Goal: Information Seeking & Learning: Learn about a topic

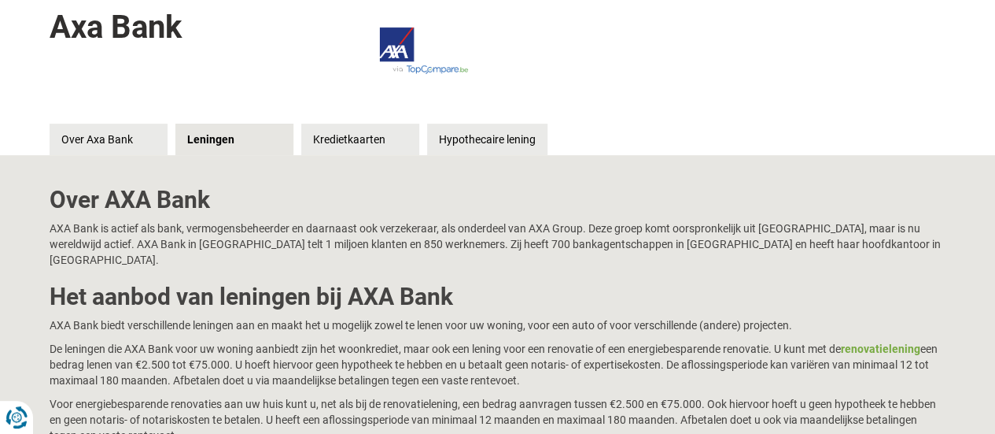
scroll to position [222, 0]
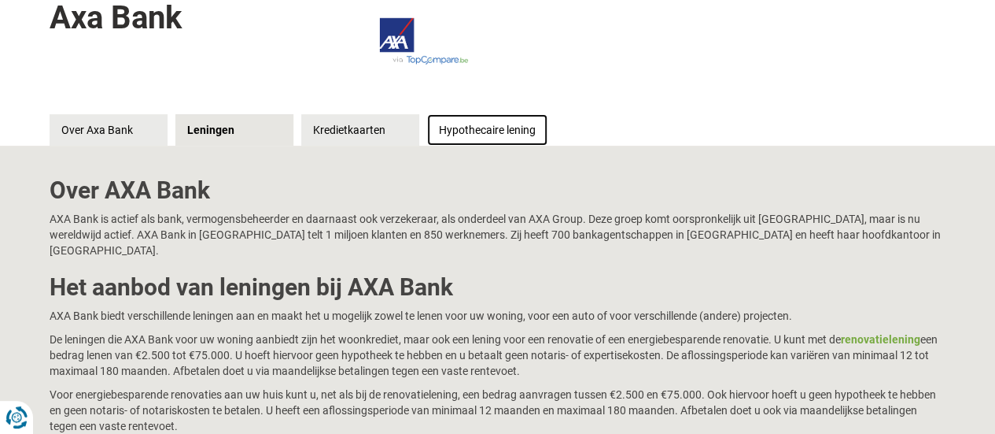
click at [488, 141] on link "Hypothecaire lening" at bounding box center [487, 129] width 120 height 31
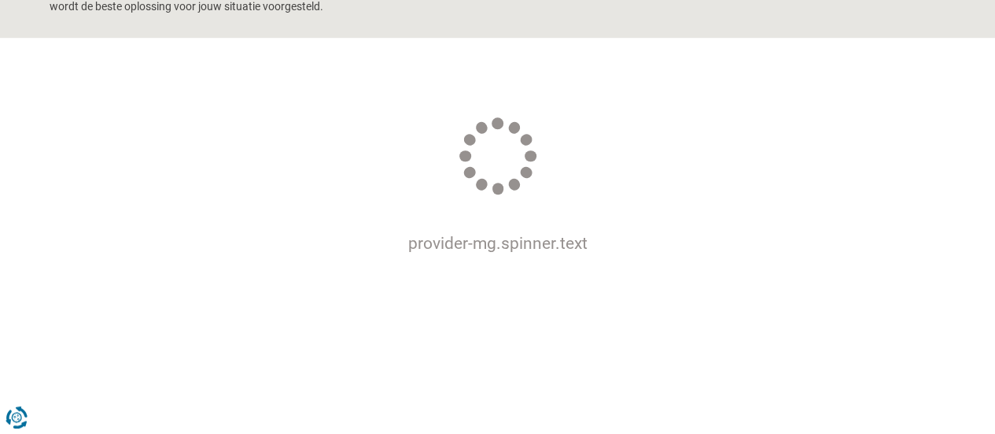
scroll to position [628, 0]
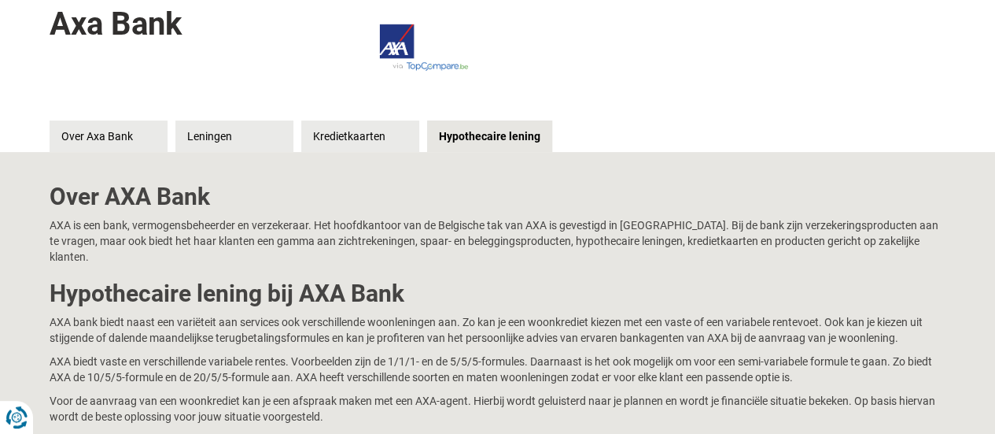
click at [36, 390] on div "Over AXA Bank AXA is een bank, vermogensbeheerder en verzekeraar. Het hoofdkant…" at bounding box center [497, 300] width 995 height 296
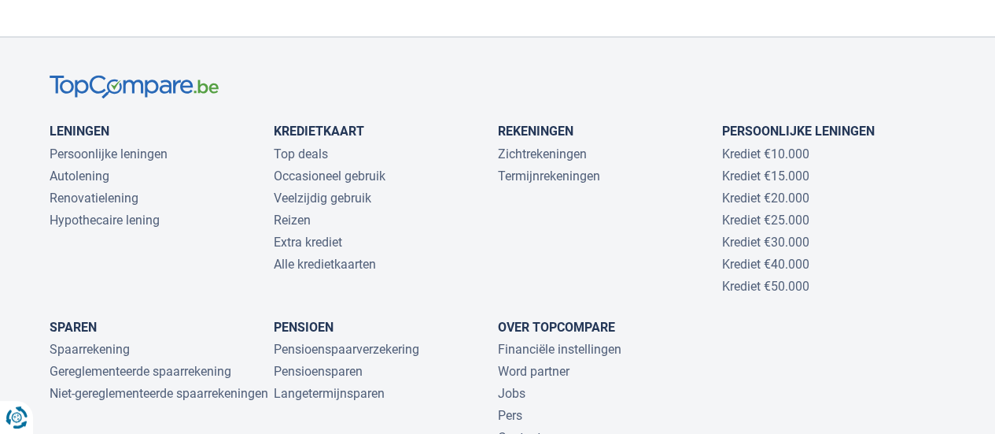
scroll to position [1345, 0]
click at [124, 211] on link "Hypothecaire lening" at bounding box center [105, 218] width 110 height 15
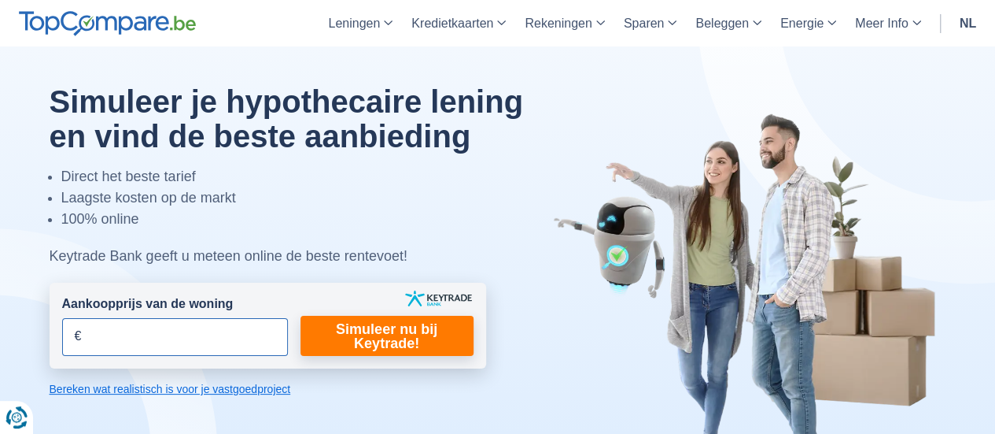
click at [120, 342] on input "Aankoopprijs van de woning" at bounding box center [175, 337] width 226 height 38
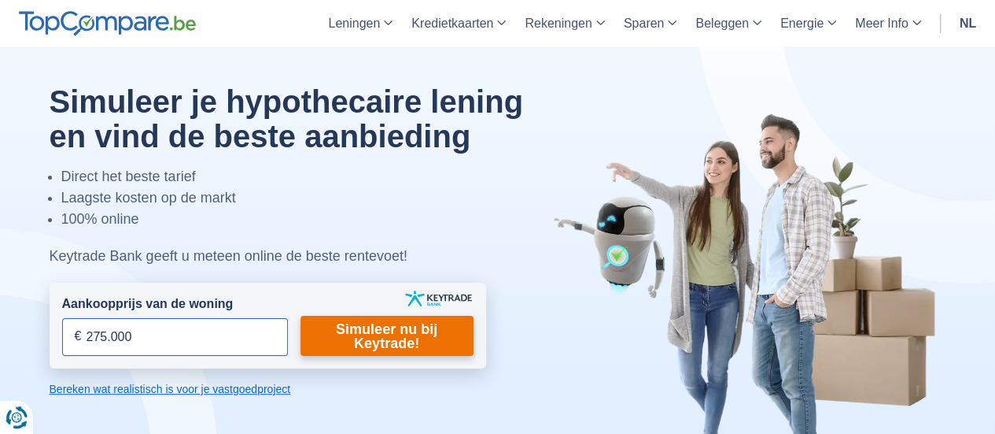
type input "275.000"
click at [434, 339] on link "Simuleer nu bij Keytrade!" at bounding box center [387, 336] width 173 height 40
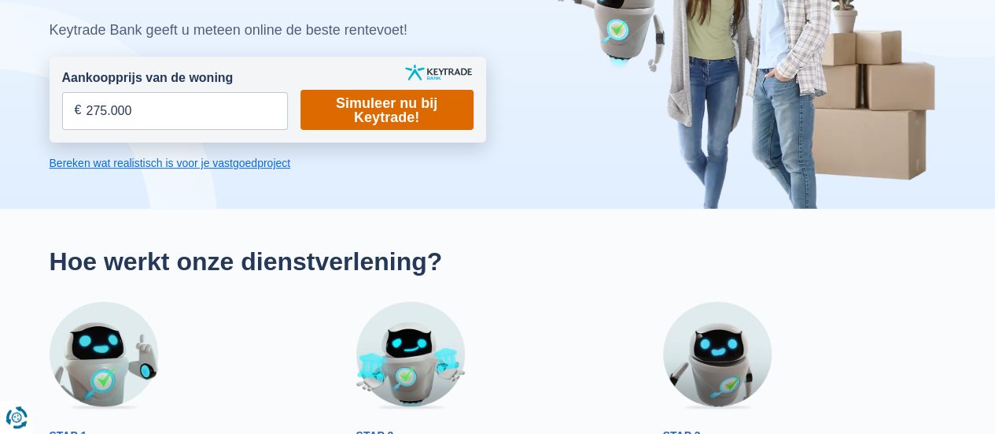
scroll to position [227, 0]
click at [419, 92] on link "Simuleer nu bij Keytrade!" at bounding box center [387, 109] width 173 height 40
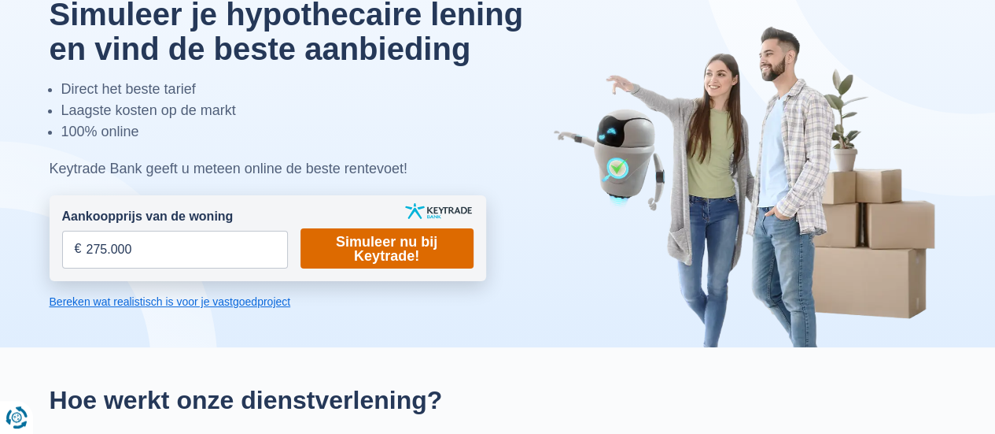
scroll to position [86, 0]
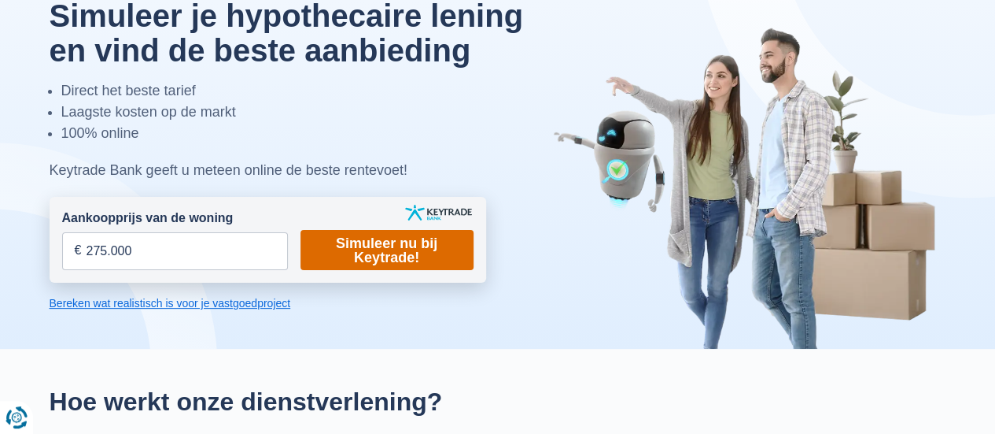
click at [353, 261] on link "Simuleer nu bij Keytrade!" at bounding box center [387, 250] width 173 height 40
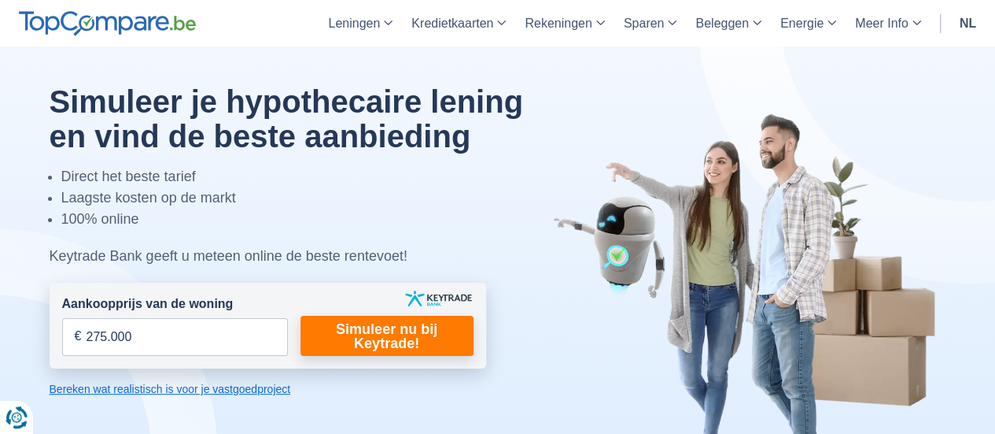
click at [104, 393] on link "Bereken wat realistisch is voor je vastgoedproject" at bounding box center [268, 389] width 437 height 16
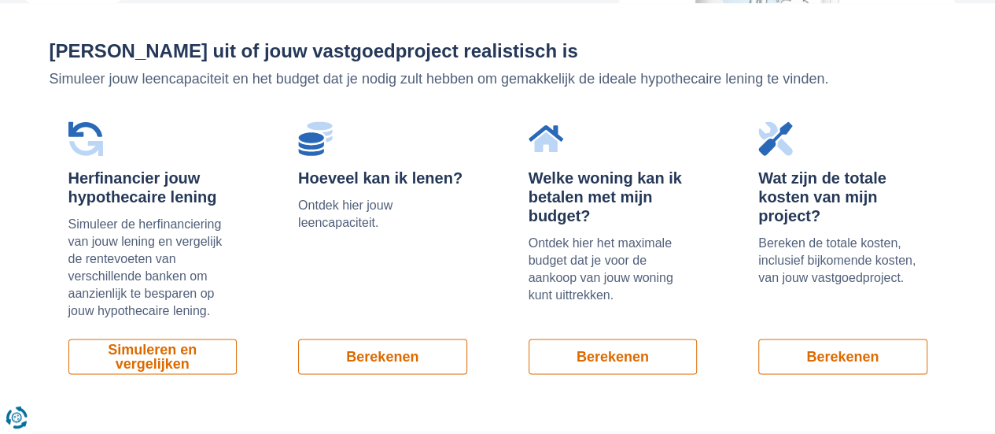
scroll to position [1066, 0]
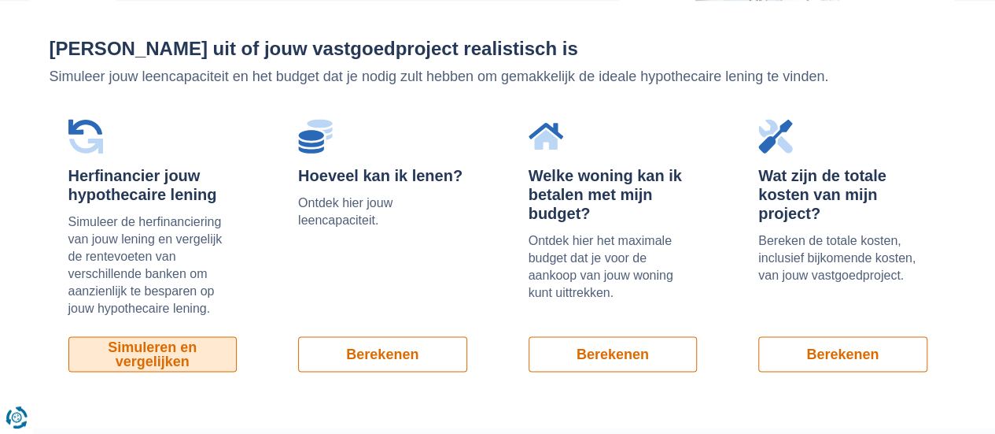
click at [114, 360] on link "Simuleren en vergelijken" at bounding box center [152, 353] width 169 height 35
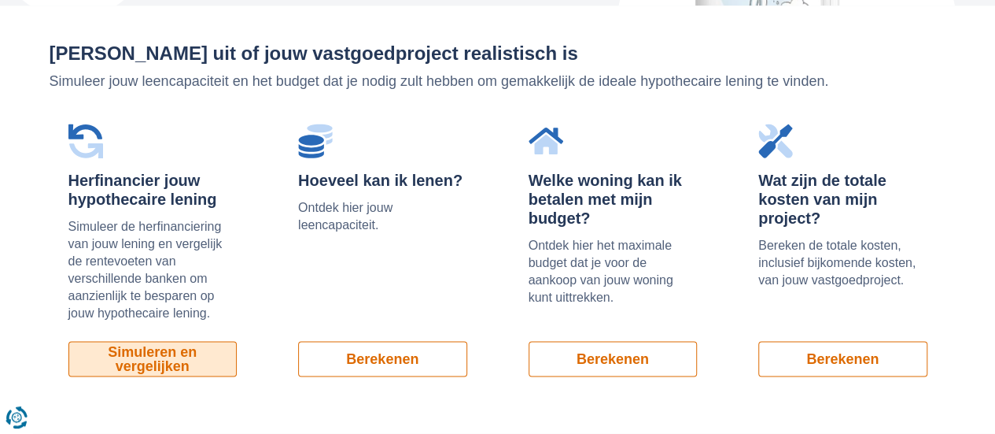
scroll to position [1062, 0]
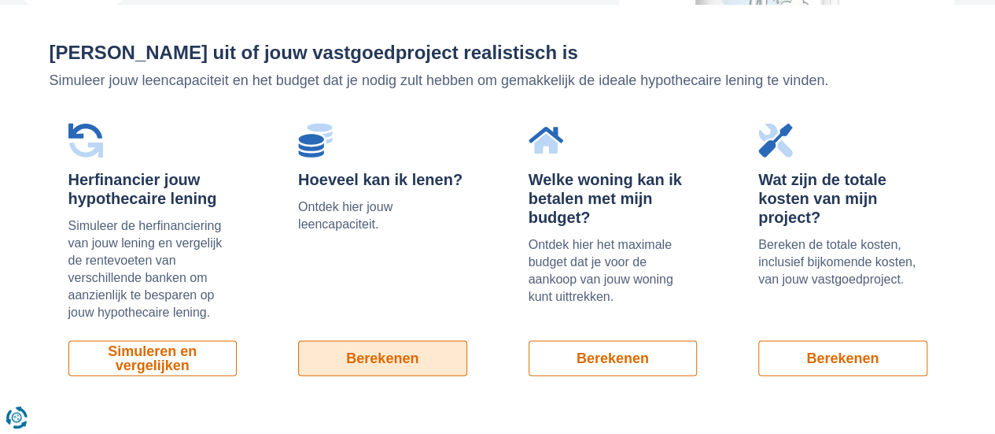
click at [434, 353] on link "Berekenen" at bounding box center [382, 357] width 169 height 35
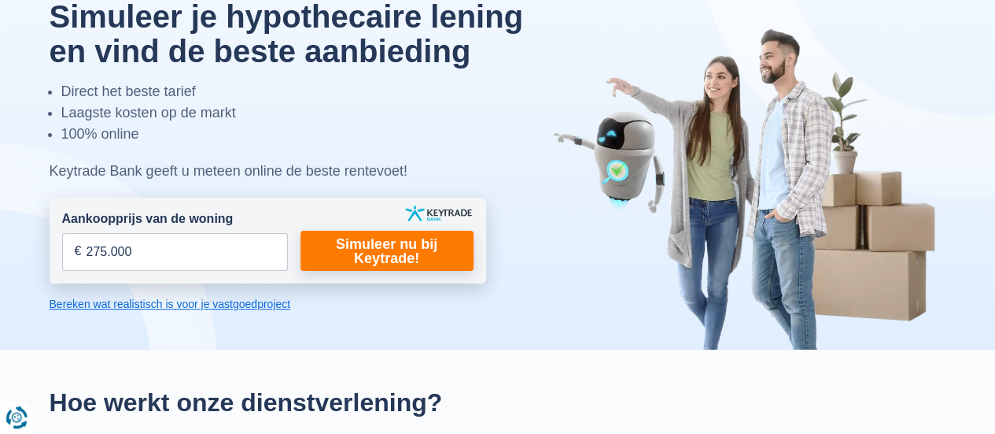
scroll to position [0, 0]
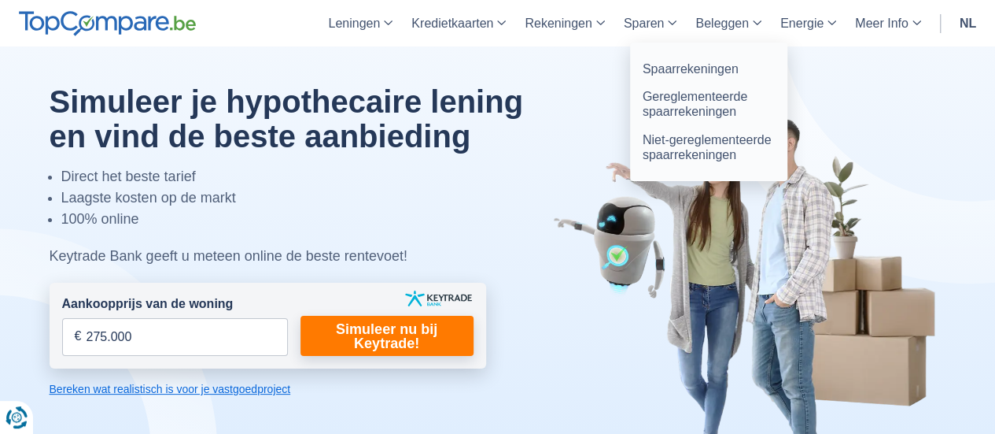
click at [677, 28] on link "Sparen" at bounding box center [651, 23] width 72 height 46
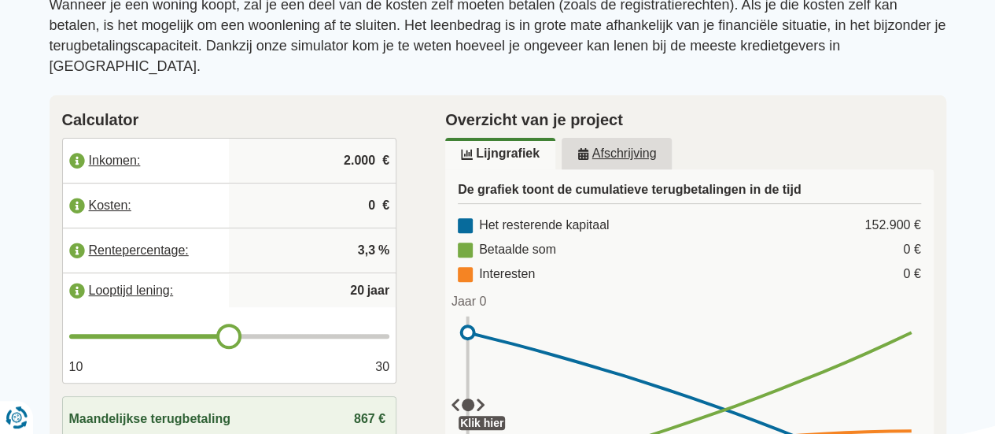
scroll to position [209, 0]
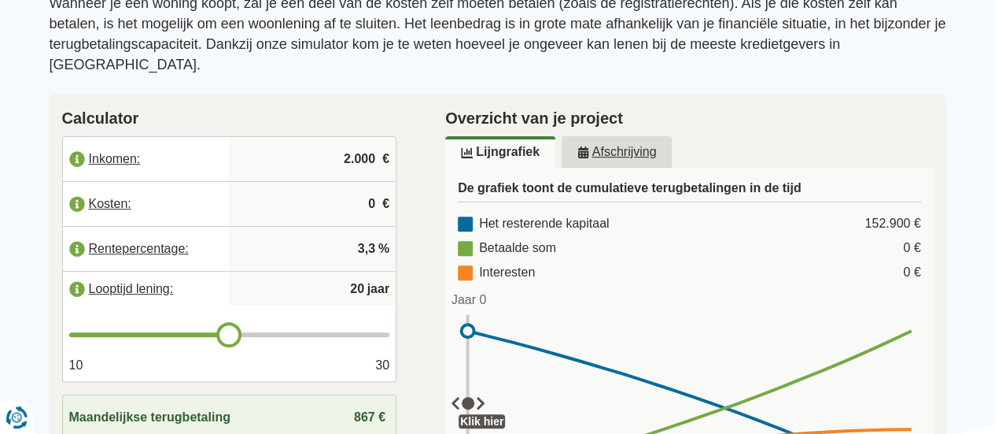
click at [120, 142] on label "Inkomen:" at bounding box center [146, 159] width 167 height 35
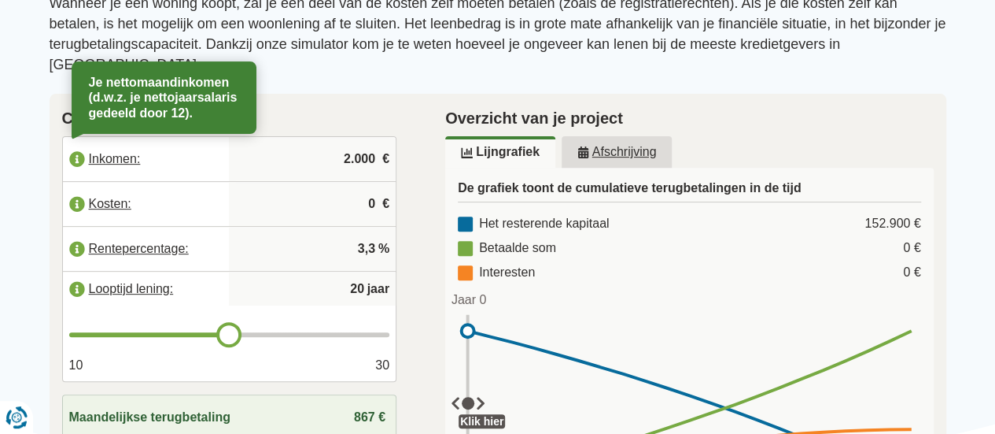
click at [372, 145] on input "2.000" at bounding box center [312, 159] width 154 height 42
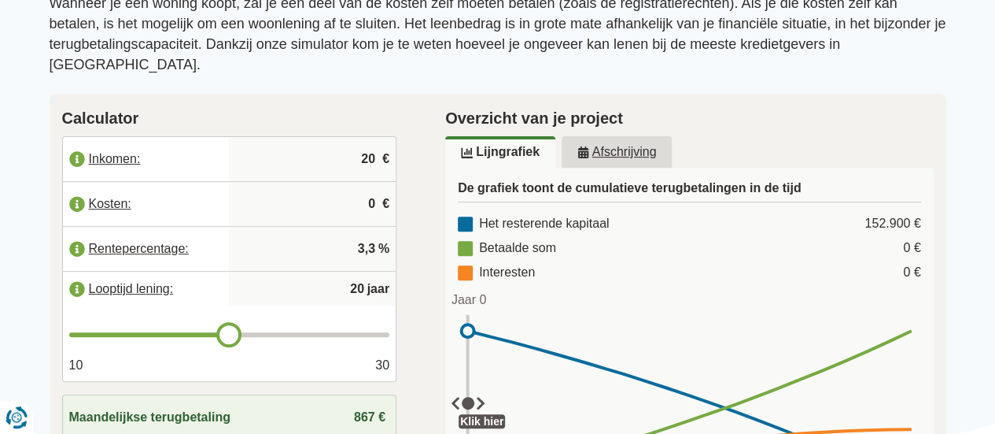
type input "2"
type input "7.000"
click at [370, 187] on input "0" at bounding box center [312, 204] width 154 height 42
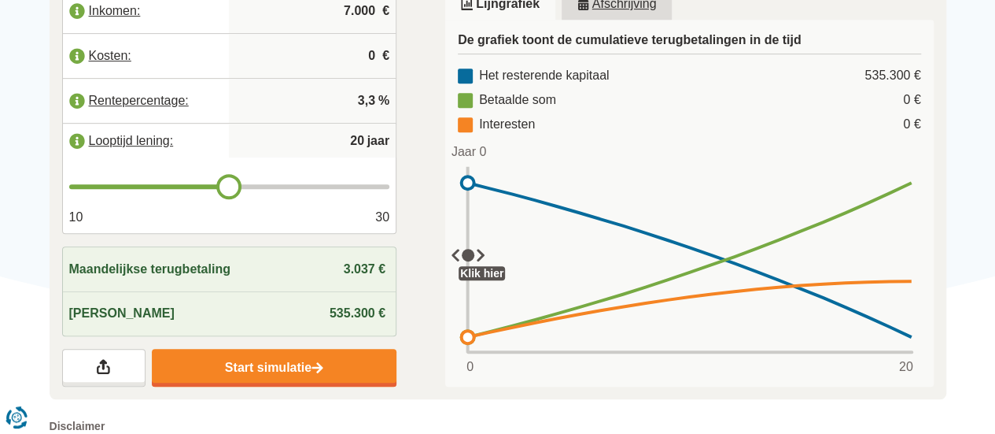
scroll to position [364, 0]
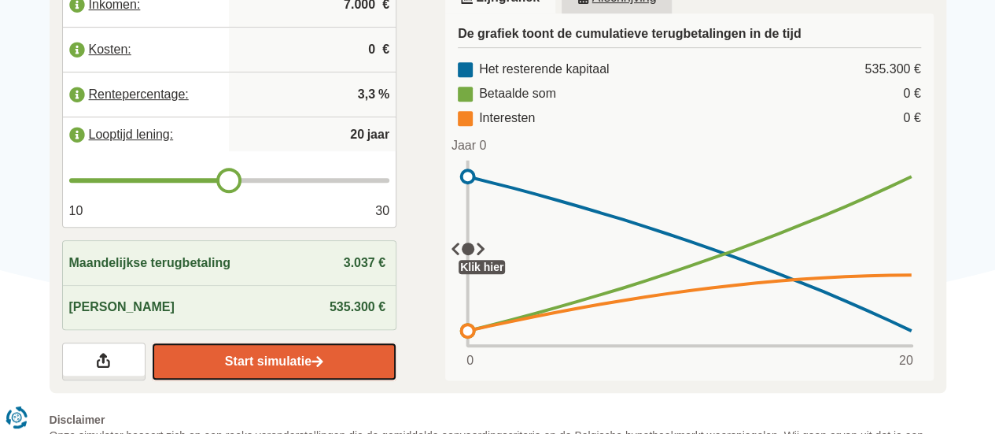
click at [323, 355] on img at bounding box center [318, 361] width 12 height 13
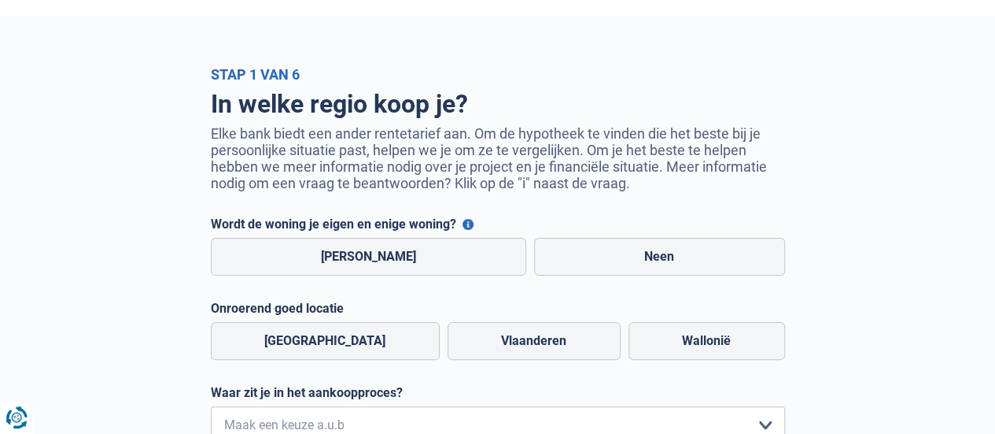
scroll to position [33, 0]
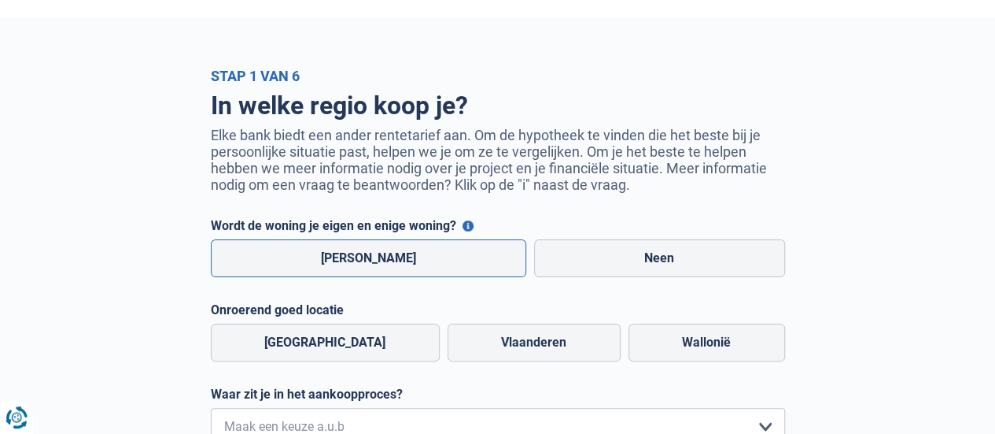
click at [401, 275] on label "Ja" at bounding box center [369, 258] width 316 height 38
click at [401, 275] on input "Ja" at bounding box center [369, 258] width 316 height 38
radio input "true"
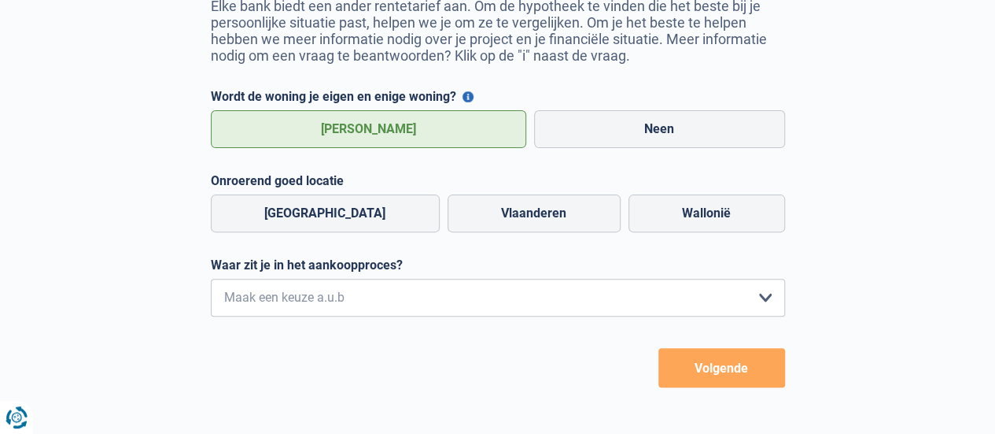
scroll to position [163, 0]
click at [483, 231] on label "Vlaanderen" at bounding box center [534, 213] width 173 height 38
click at [483, 231] on input "Vlaanderen" at bounding box center [534, 213] width 173 height 38
radio input "true"
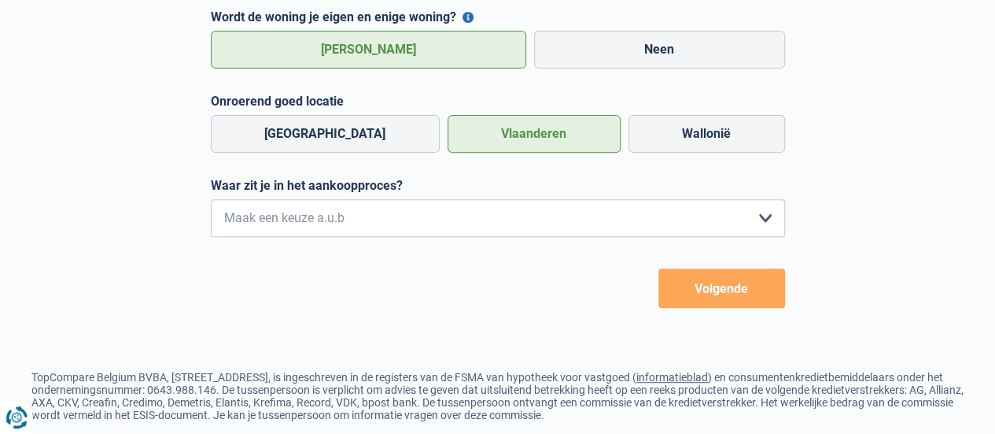
scroll to position [246, 0]
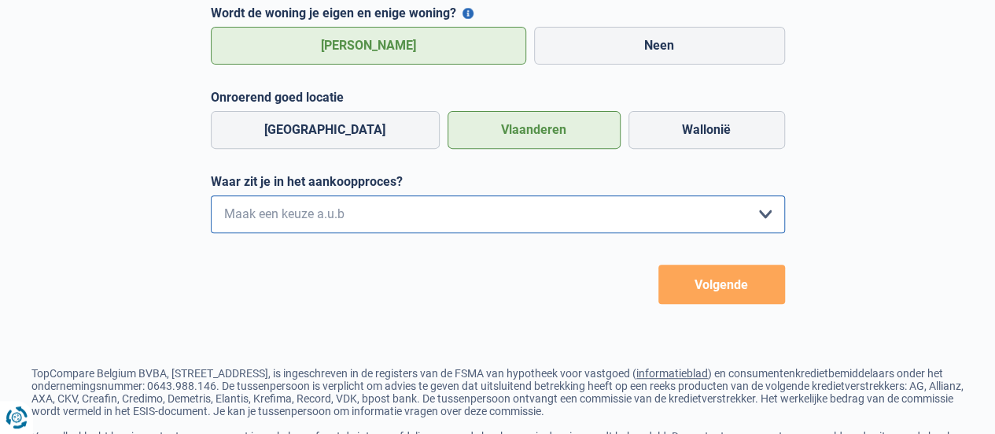
click at [760, 217] on select "Ik wil me uitsluitend informeren omdat ik op dit moment geen concrete plannen h…" at bounding box center [498, 214] width 574 height 38
select select "0"
click at [211, 199] on select "Ik wil me uitsluitend informeren omdat ik op dit moment geen concrete plannen h…" at bounding box center [498, 214] width 574 height 38
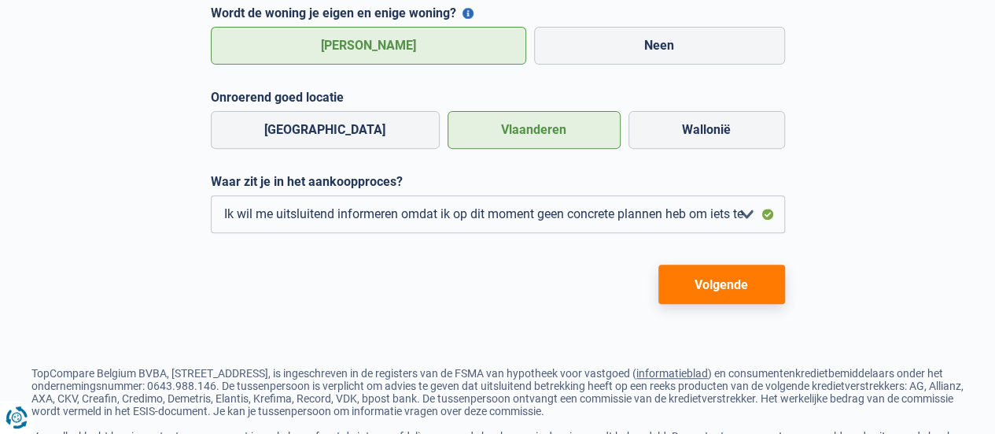
click at [749, 300] on button "Volgende" at bounding box center [722, 283] width 127 height 39
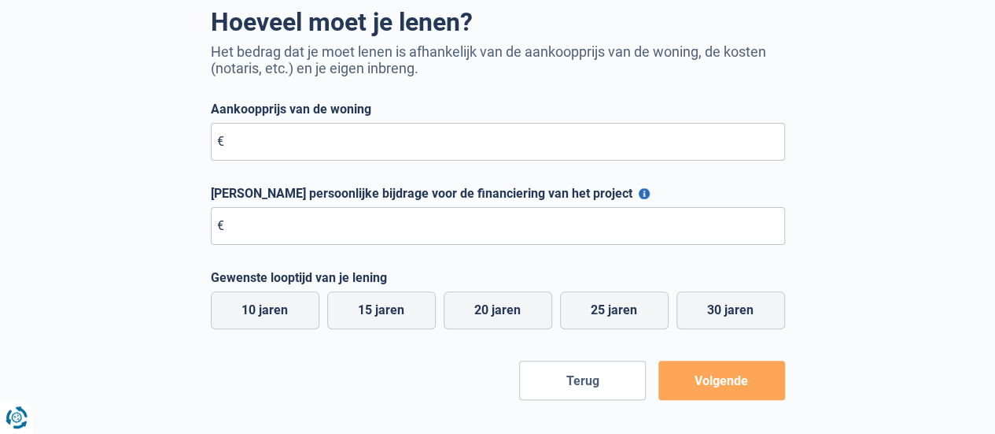
scroll to position [121, 0]
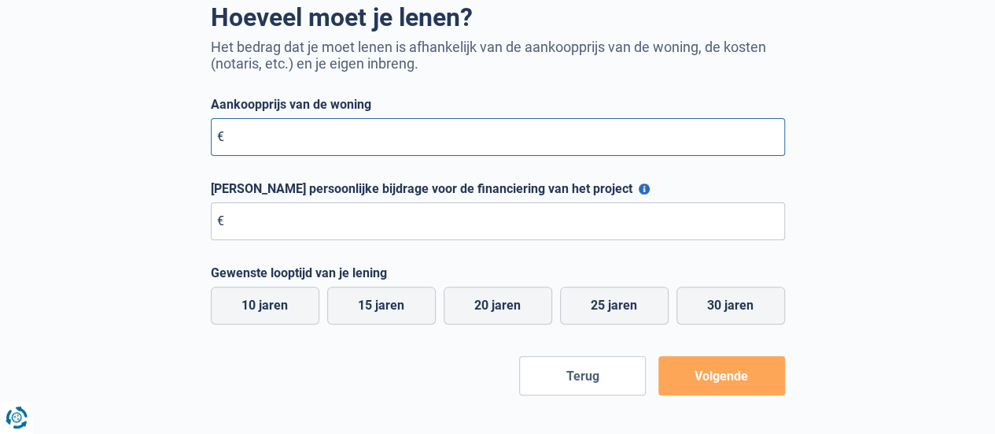
click at [368, 156] on input "Aankoopprijs van de woning" at bounding box center [498, 137] width 574 height 38
type input "275.000"
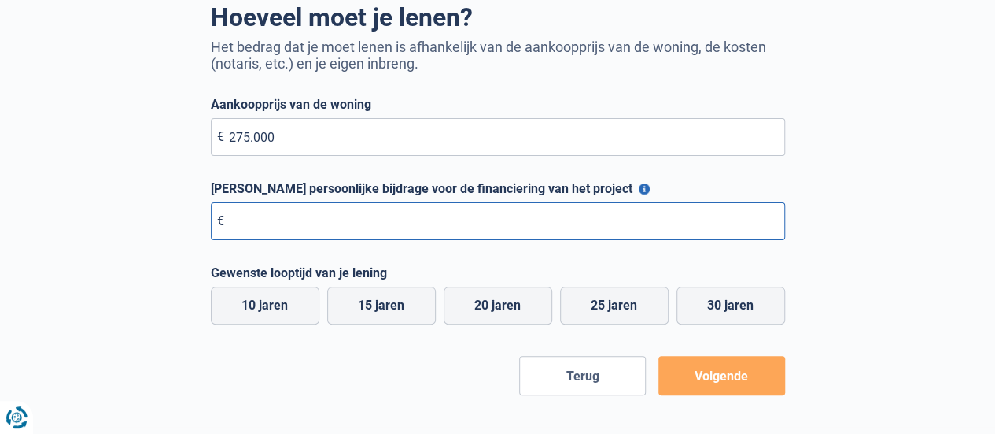
click at [647, 230] on input "Maximale persoonlijke bijdrage voor de financiering van het project" at bounding box center [498, 221] width 574 height 38
click at [631, 228] on input "Maximale persoonlijke bijdrage voor de financiering van het project" at bounding box center [498, 221] width 574 height 38
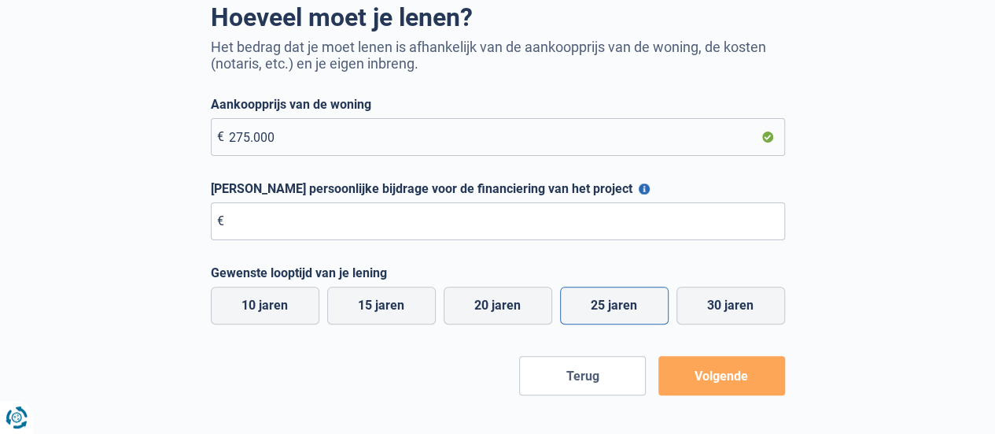
click at [618, 319] on label "25 jaren" at bounding box center [614, 305] width 109 height 38
click at [618, 319] on input "25 jaren" at bounding box center [614, 305] width 109 height 38
radio input "true"
click at [748, 390] on button "Volgende" at bounding box center [722, 375] width 127 height 39
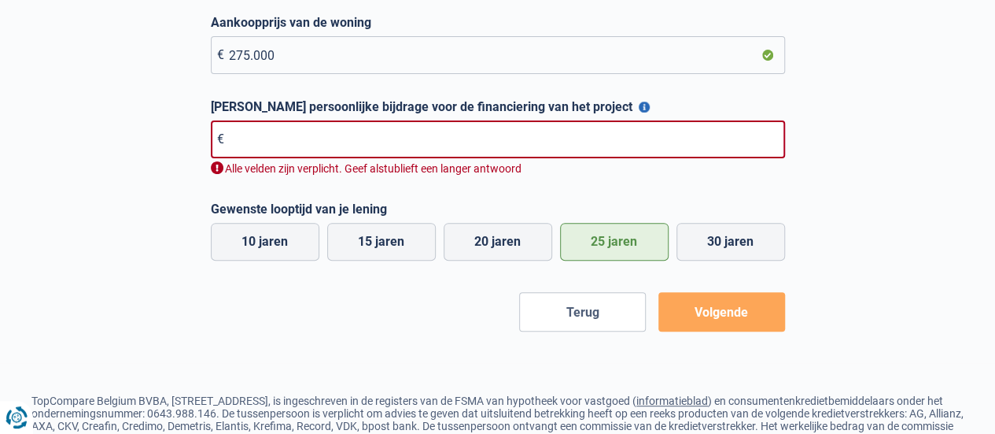
scroll to position [204, 0]
click at [675, 145] on input "Maximale persoonlijke bijdrage voor de financiering van het project" at bounding box center [498, 139] width 574 height 38
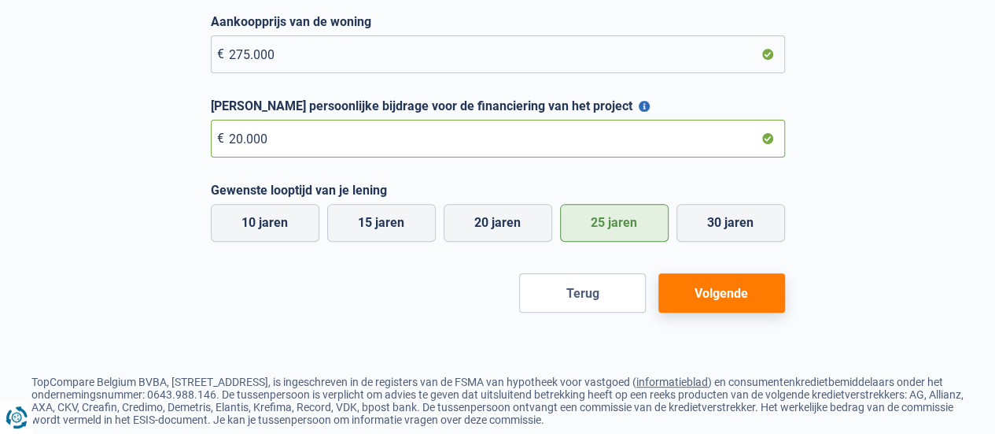
type input "20.000"
click at [733, 304] on button "Volgende" at bounding box center [722, 292] width 127 height 39
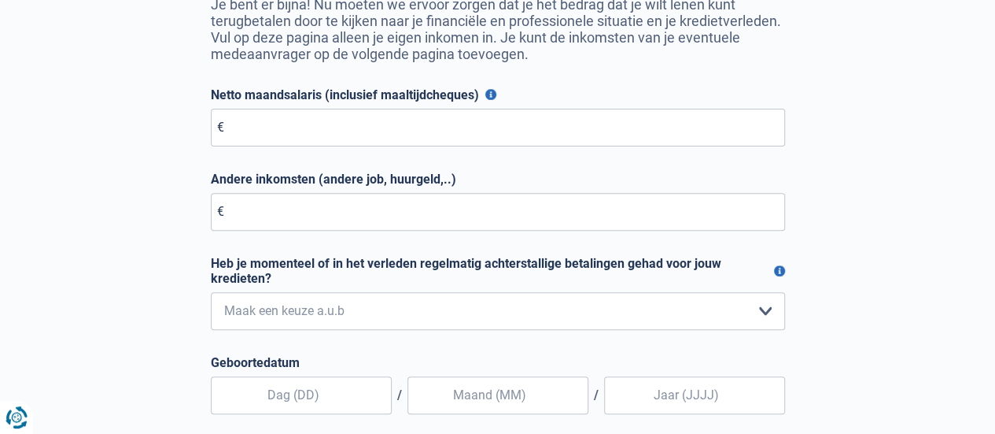
scroll to position [205, 0]
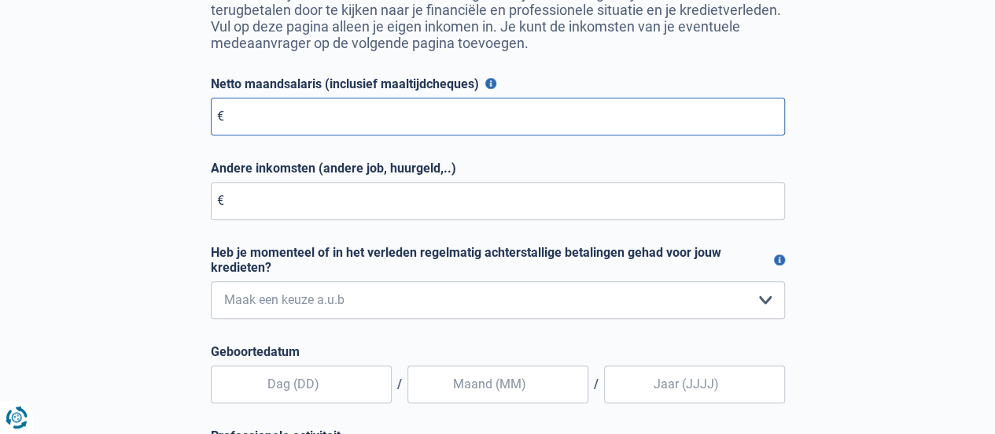
click at [401, 135] on input "Netto maandsalaris (inclusief maaltijdcheques)" at bounding box center [498, 117] width 574 height 38
type input "6"
type input "6.000"
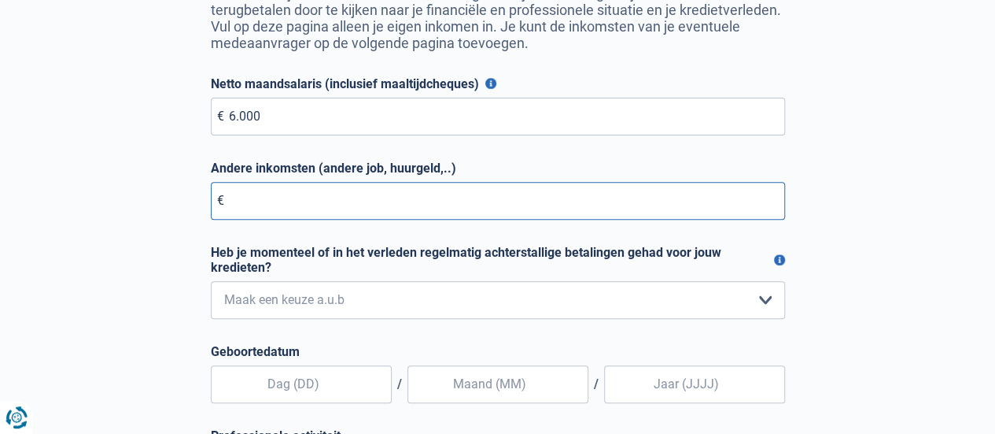
click at [364, 211] on input "Andere inkomsten (andere job, huurgeld,..)" at bounding box center [498, 201] width 574 height 38
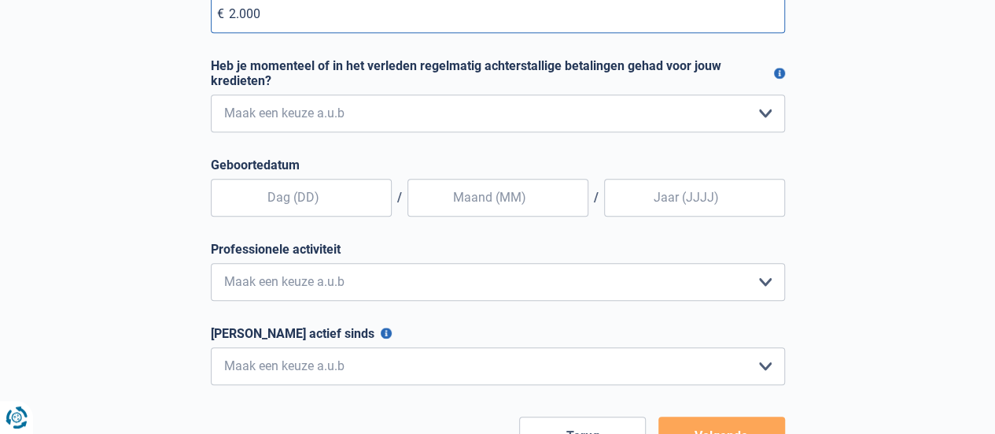
scroll to position [395, 0]
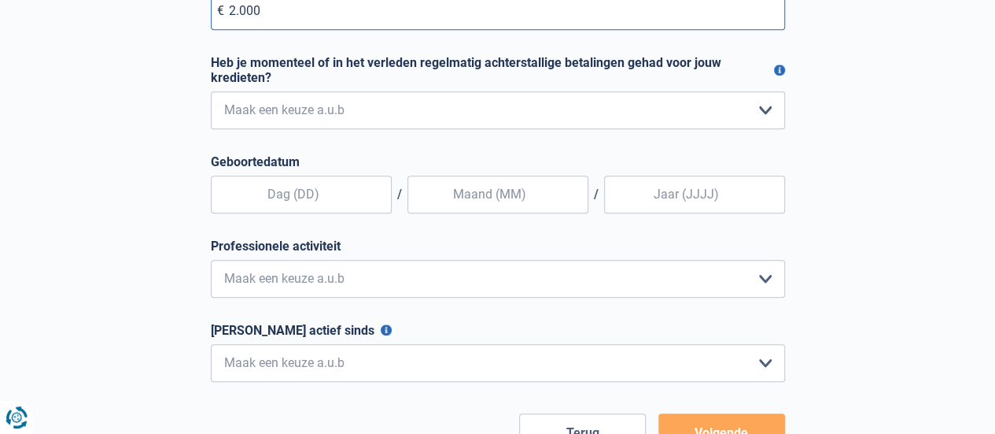
type input "2.000"
click at [331, 200] on input "text" at bounding box center [301, 194] width 181 height 38
type input "08"
click at [508, 196] on input "text" at bounding box center [498, 194] width 181 height 38
type input "01"
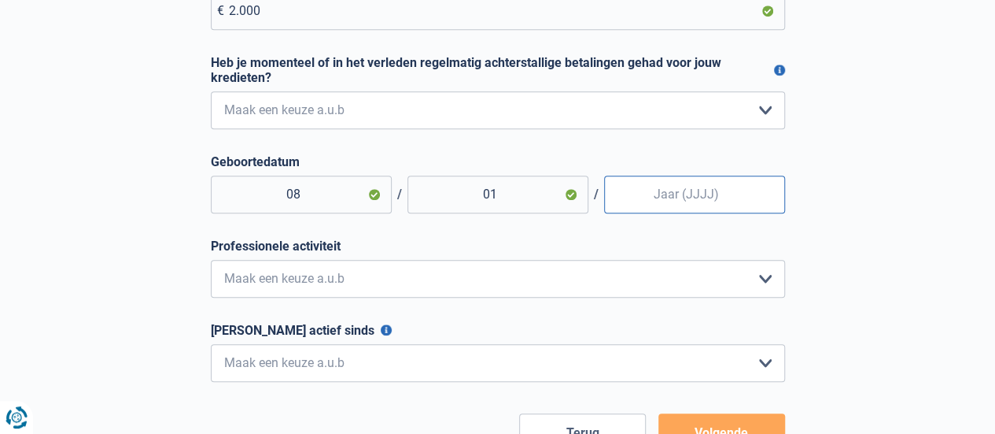
click at [704, 194] on input "Geboortedatum" at bounding box center [694, 194] width 181 height 38
type input "1977"
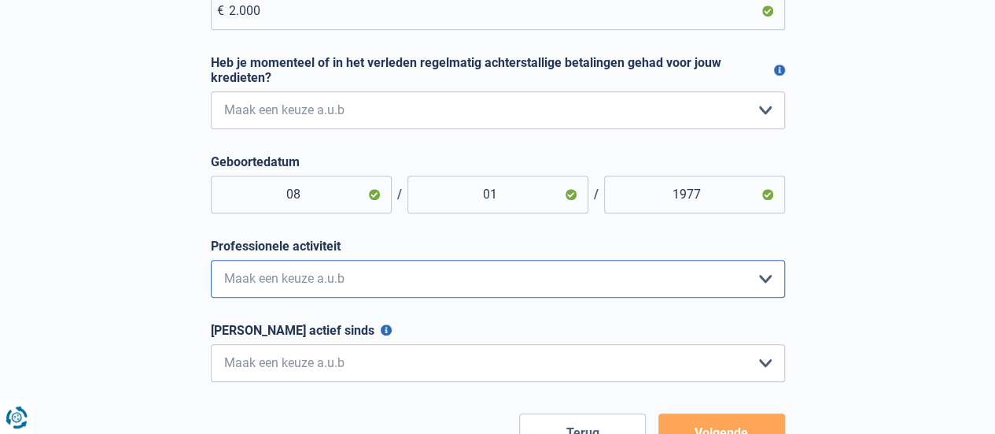
click at [762, 290] on select "Bediende Arbeider Ambtenaar Zelfstandige Bedrijfsleider Gepensioneerde Vrij ber…" at bounding box center [498, 279] width 574 height 38
select select "independent"
click at [211, 264] on select "Bediende Arbeider Ambtenaar Zelfstandige Bedrijfsleider Gepensioneerde Vrij ber…" at bounding box center [498, 279] width 574 height 38
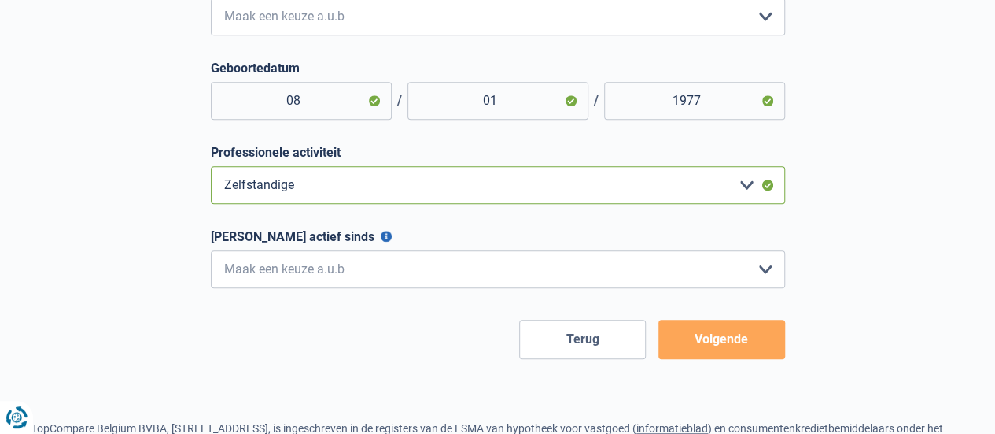
scroll to position [493, 0]
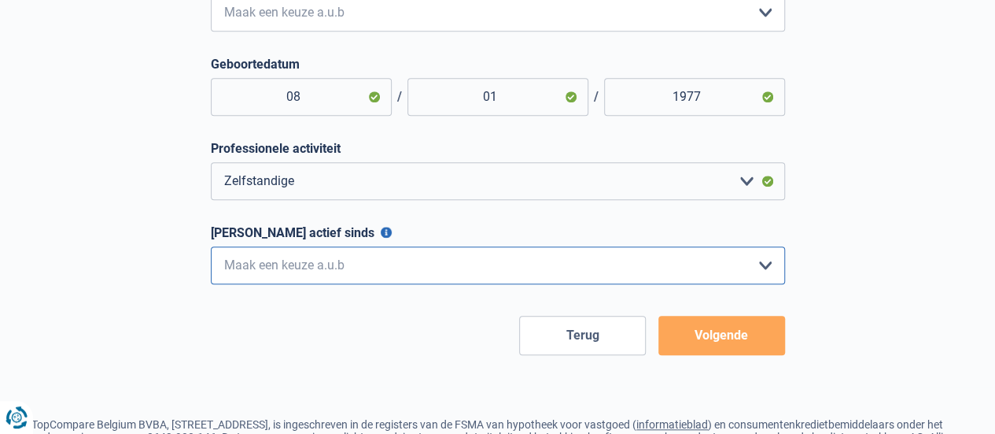
click at [762, 279] on select "< 6 maanden 6 - 12 maanden 12 - 24 maanden 24 - 36 maanden > 36 maanden Maak ee…" at bounding box center [498, 265] width 574 height 38
click at [211, 252] on select "< 6 maanden 6 - 12 maanden 12 - 24 maanden 24 - 36 maanden > 36 maanden Maak ee…" at bounding box center [498, 265] width 574 height 38
click at [770, 269] on select "< 6 maanden 6 - 12 maanden 12 - 24 maanden 24 - 36 maanden > 36 maanden Maak ee…" at bounding box center [498, 265] width 574 height 38
select select "less24"
click at [211, 252] on select "< 6 maanden 6 - 12 maanden 12 - 24 maanden 24 - 36 maanden > 36 maanden Maak ee…" at bounding box center [498, 265] width 574 height 38
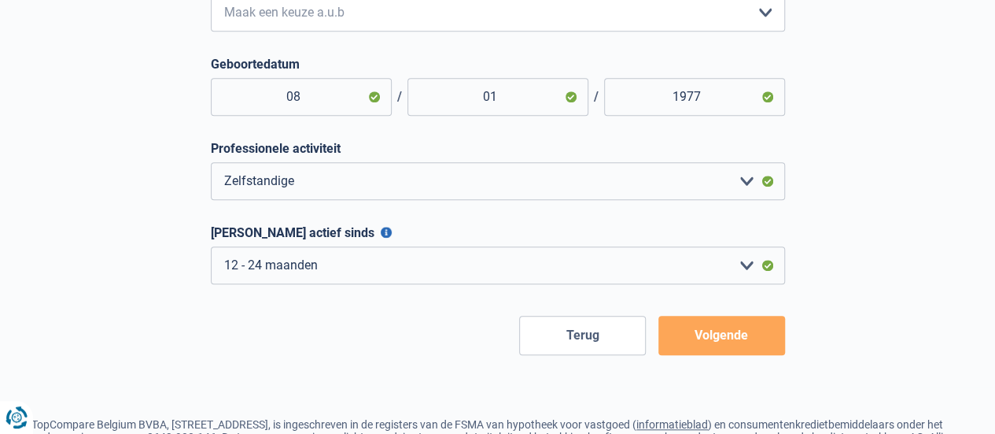
click at [763, 334] on button "Volgende" at bounding box center [722, 335] width 127 height 39
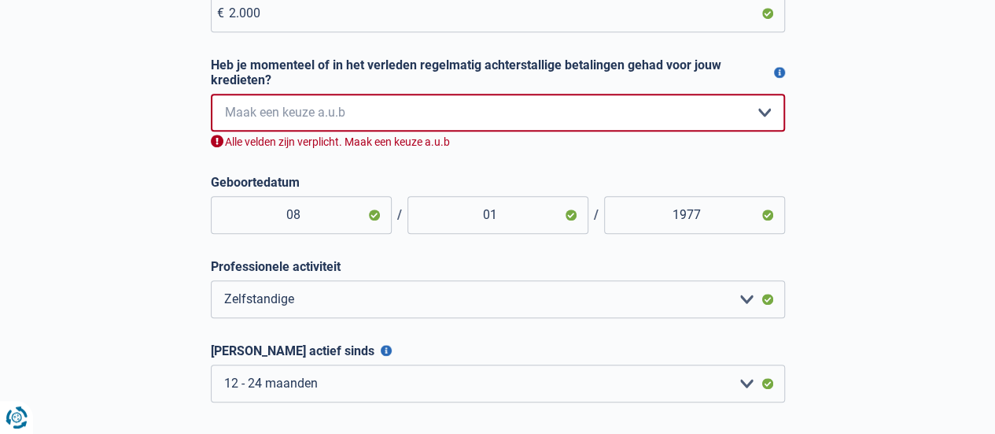
scroll to position [384, 0]
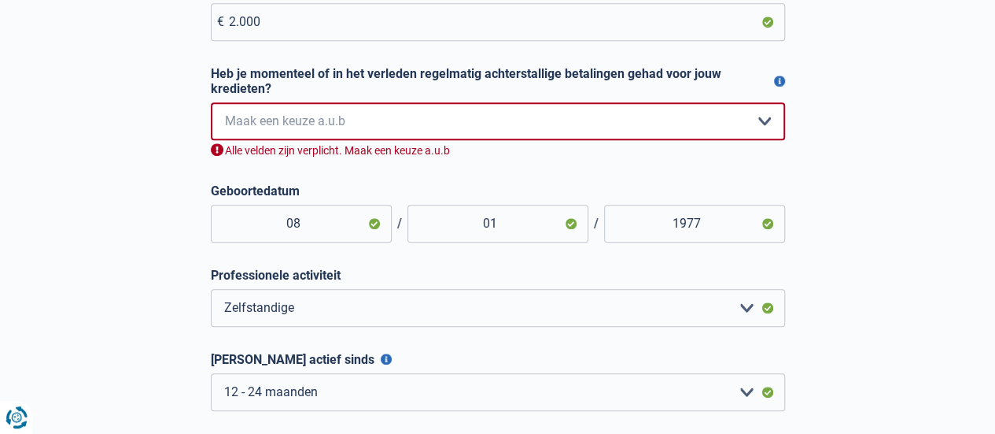
click at [768, 128] on select "Nee, nooit Ja, maar ik heb deze minder dan een jaar geleden afbetaald Ja, maar …" at bounding box center [498, 121] width 574 height 38
select select "0"
click at [211, 106] on select "Nee, nooit Ja, maar ik heb deze minder dan een jaar geleden afbetaald Ja, maar …" at bounding box center [498, 121] width 574 height 38
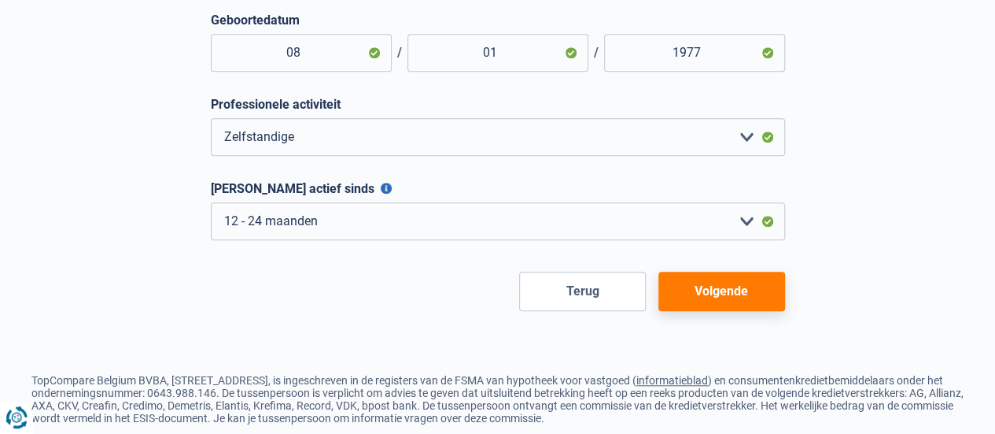
scroll to position [537, 0]
click at [736, 294] on button "Volgende" at bounding box center [722, 290] width 127 height 39
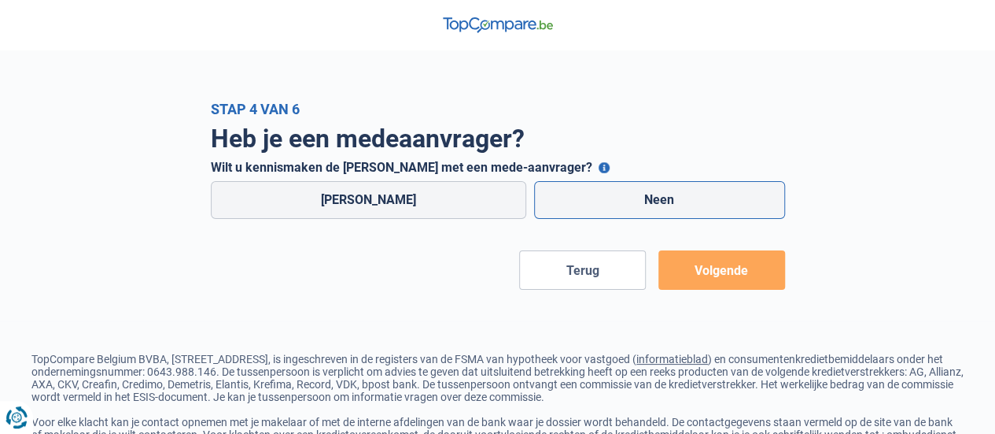
click at [667, 205] on label "Neen" at bounding box center [659, 200] width 251 height 38
click at [667, 205] on input "Neen" at bounding box center [659, 200] width 251 height 38
radio input "true"
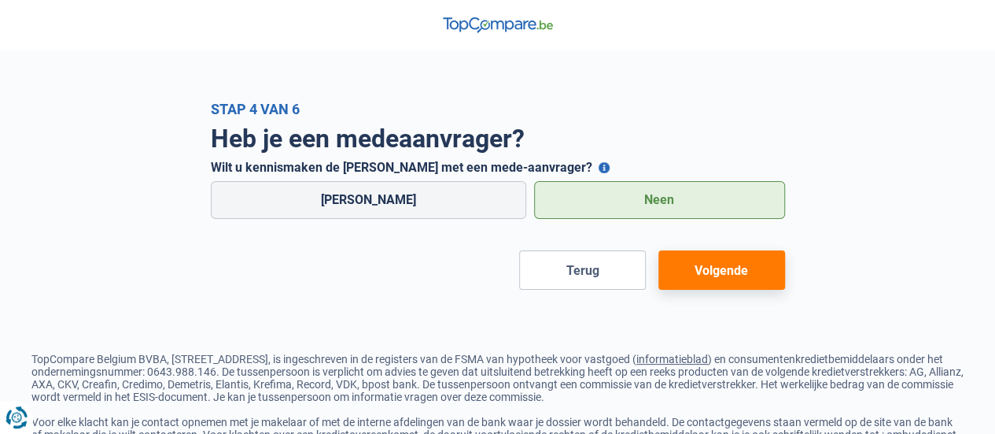
click at [738, 278] on button "Volgende" at bounding box center [722, 269] width 127 height 39
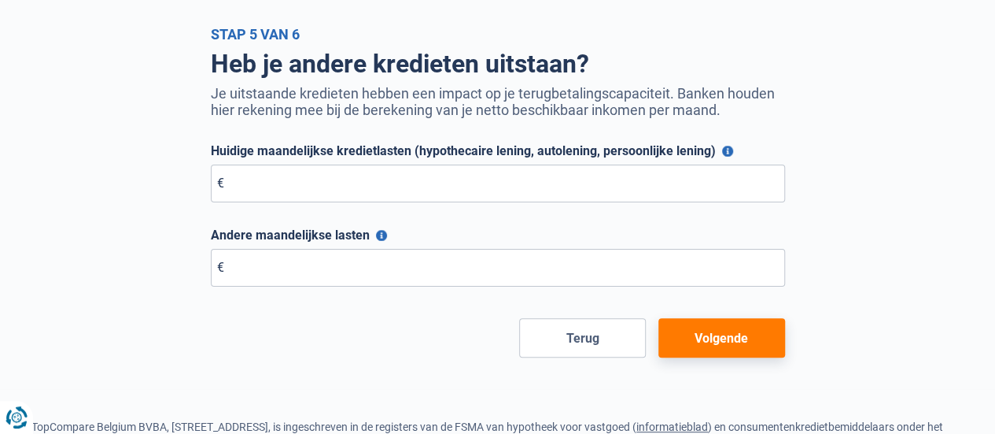
scroll to position [85, 0]
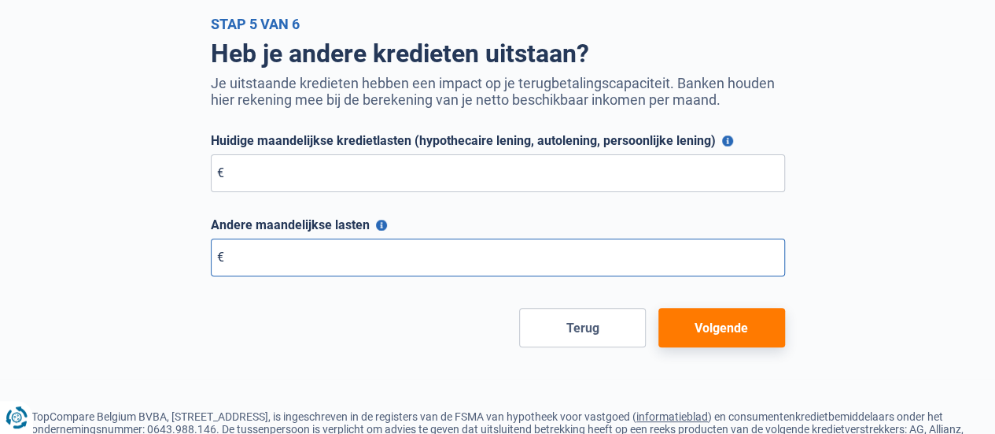
click at [349, 267] on input "Andere maandelijkse lasten" at bounding box center [498, 257] width 574 height 38
type input "100"
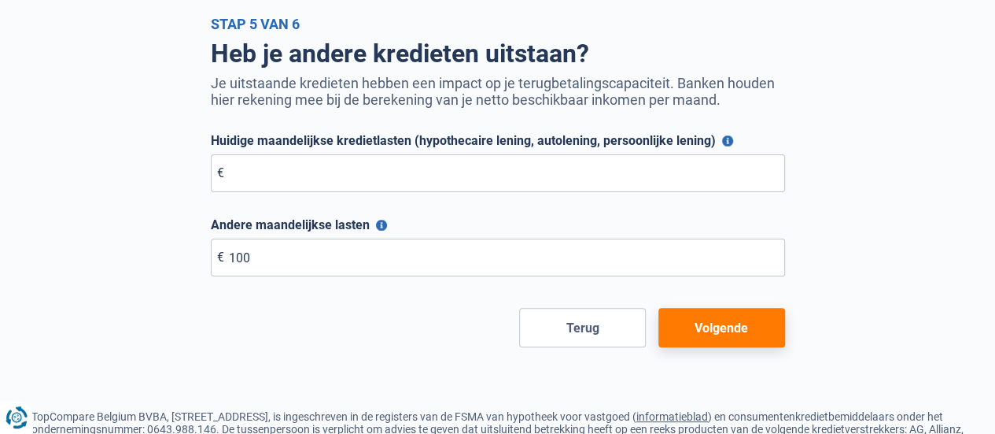
click at [350, 175] on input "Huidige maandelijkse kredietlasten (hypothecaire lening, autolening, persoonlij…" at bounding box center [498, 173] width 574 height 38
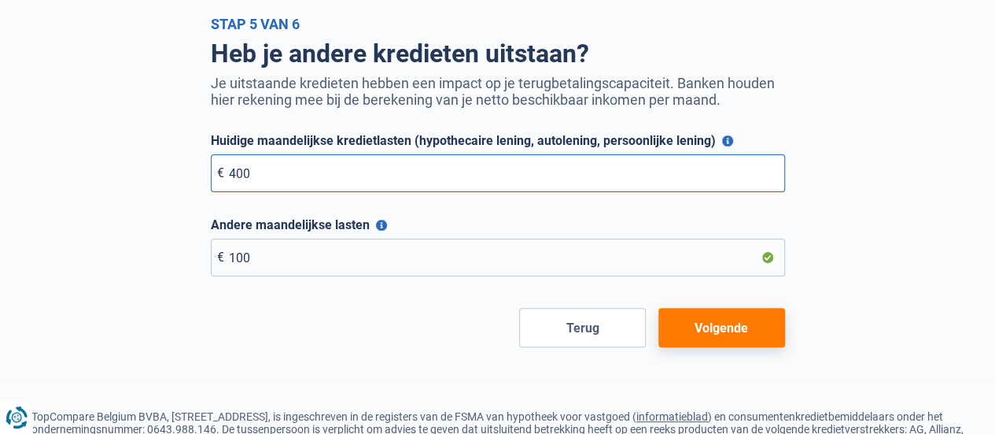
type input "400"
click at [769, 327] on button "Volgende" at bounding box center [722, 327] width 127 height 39
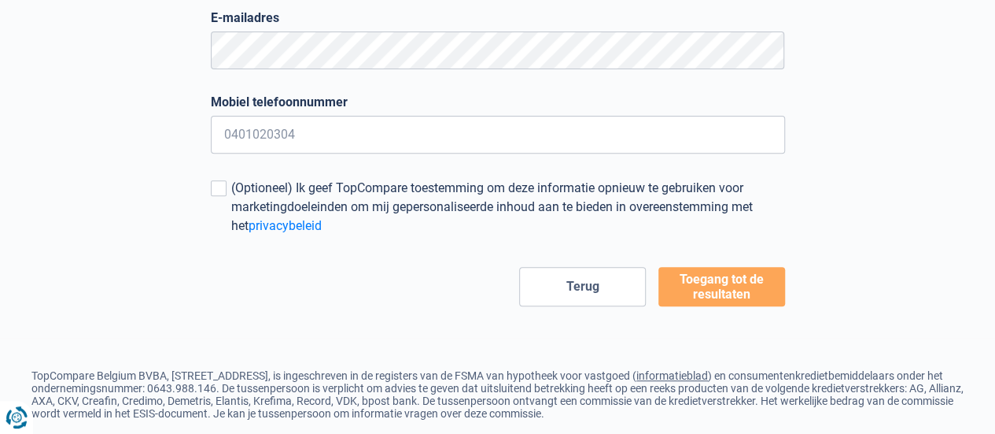
scroll to position [257, 0]
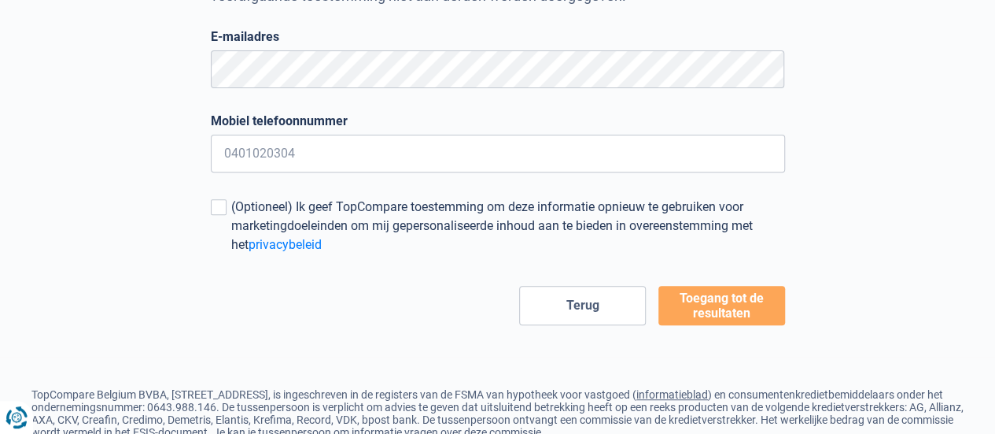
click at [755, 316] on button "Toegang tot de resultaten" at bounding box center [722, 305] width 127 height 39
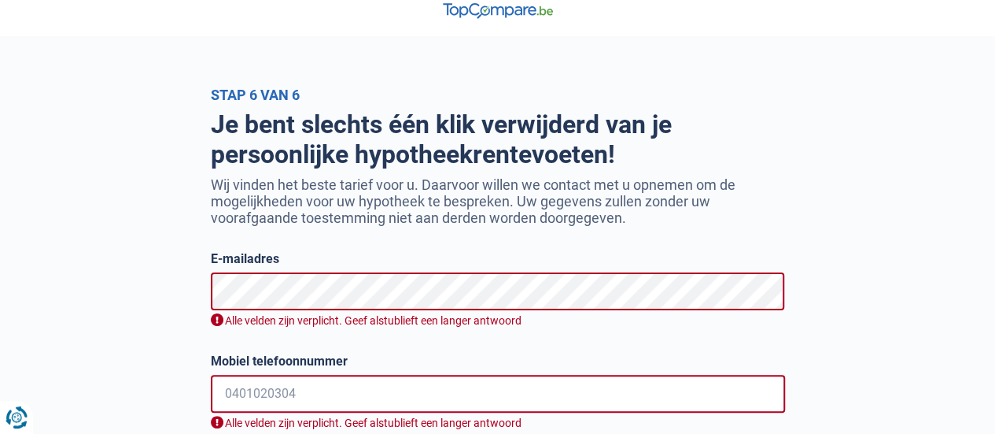
scroll to position [0, 0]
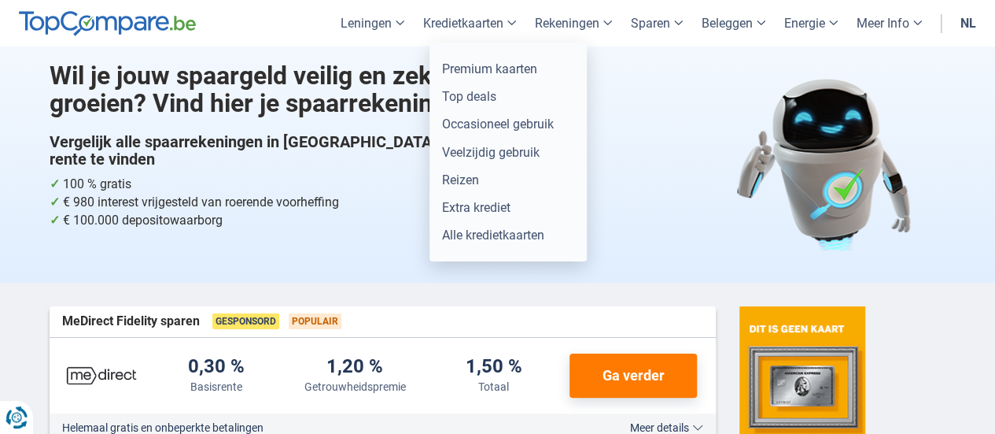
click at [504, 24] on link "Kredietkaarten" at bounding box center [470, 23] width 112 height 46
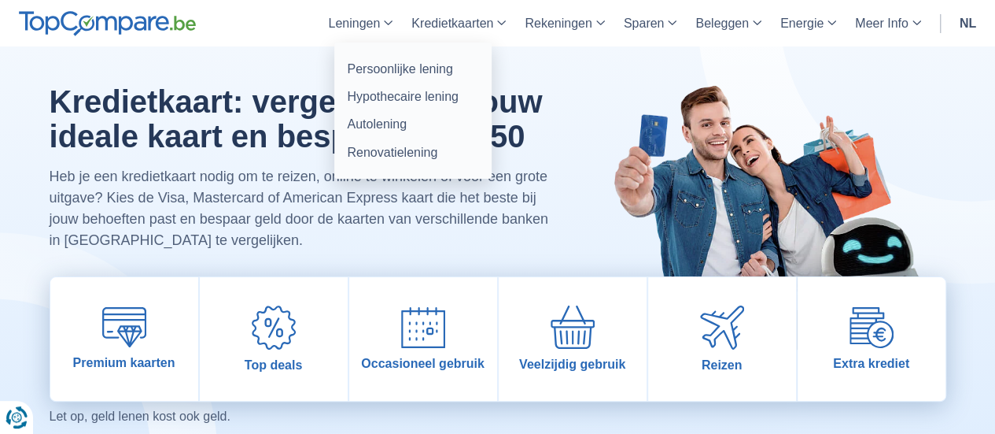
click at [373, 24] on link "Leningen" at bounding box center [360, 23] width 83 height 46
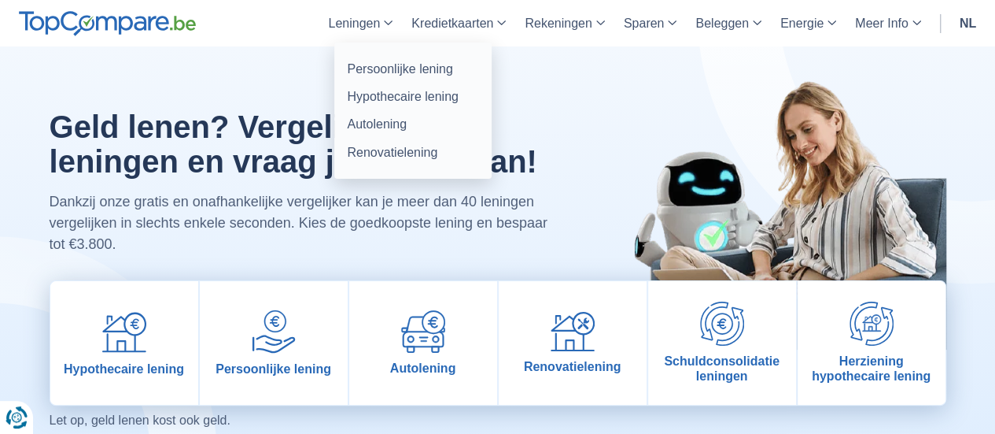
click at [384, 27] on link "Leningen" at bounding box center [360, 23] width 83 height 46
